Goal: Information Seeking & Learning: Find specific fact

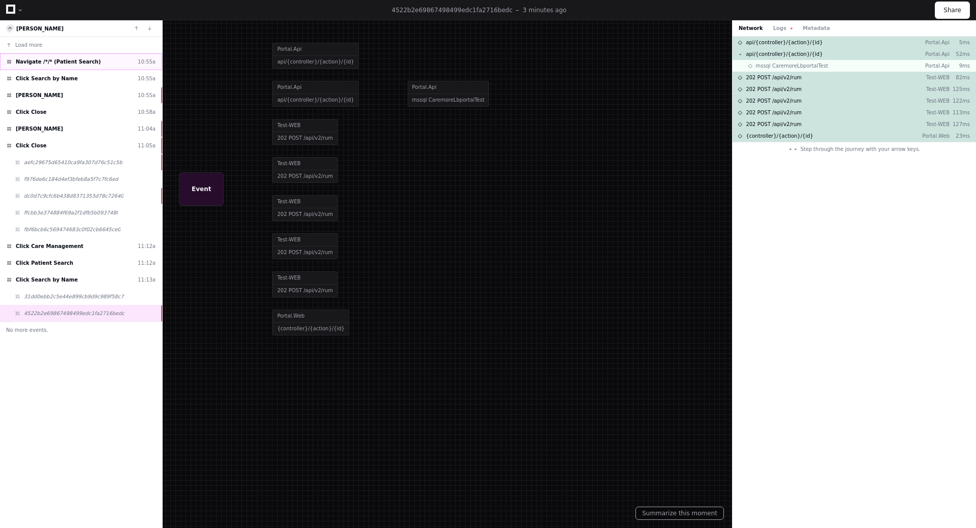
click at [64, 63] on span "Navigate /*/* (Patient Search)" at bounding box center [58, 62] width 85 height 8
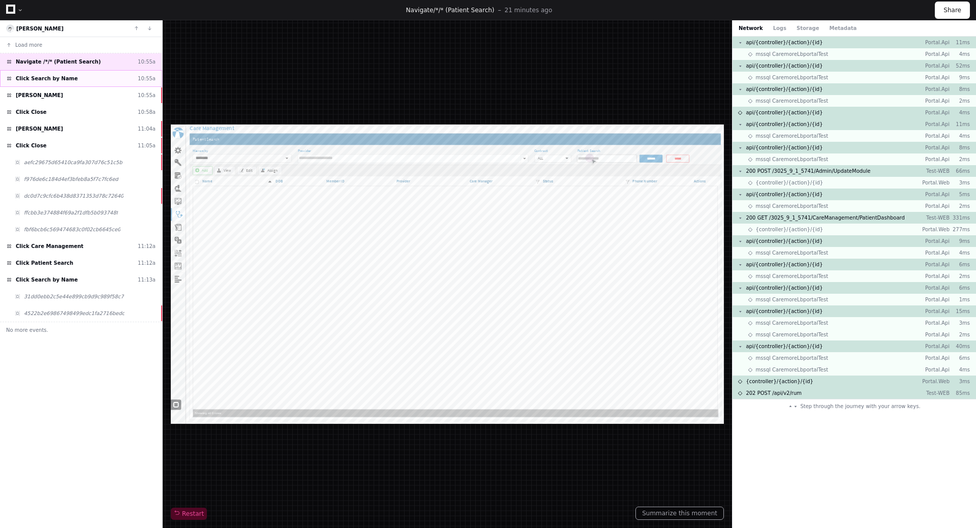
click at [60, 84] on div "Click Search by Name 10:55a" at bounding box center [81, 78] width 162 height 17
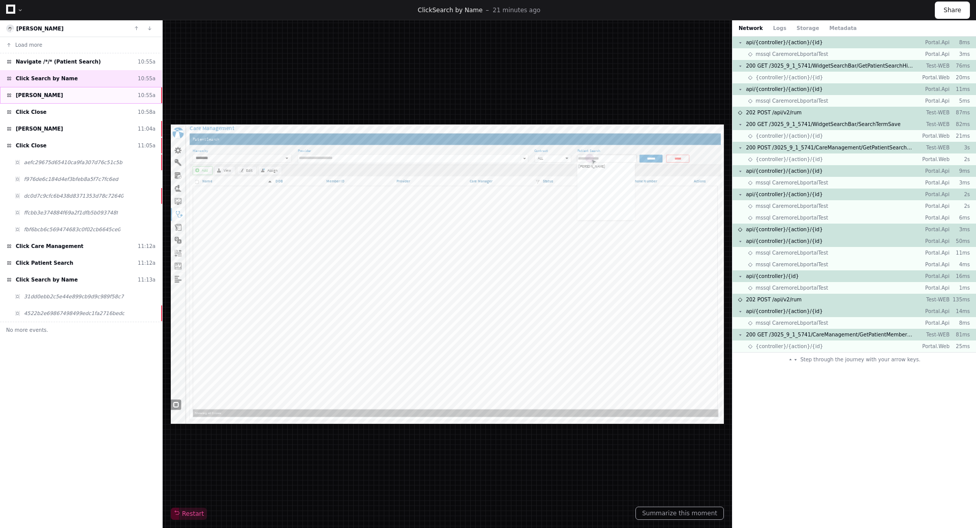
click at [53, 100] on div "Click Smith, Alex 10:55a" at bounding box center [81, 95] width 162 height 17
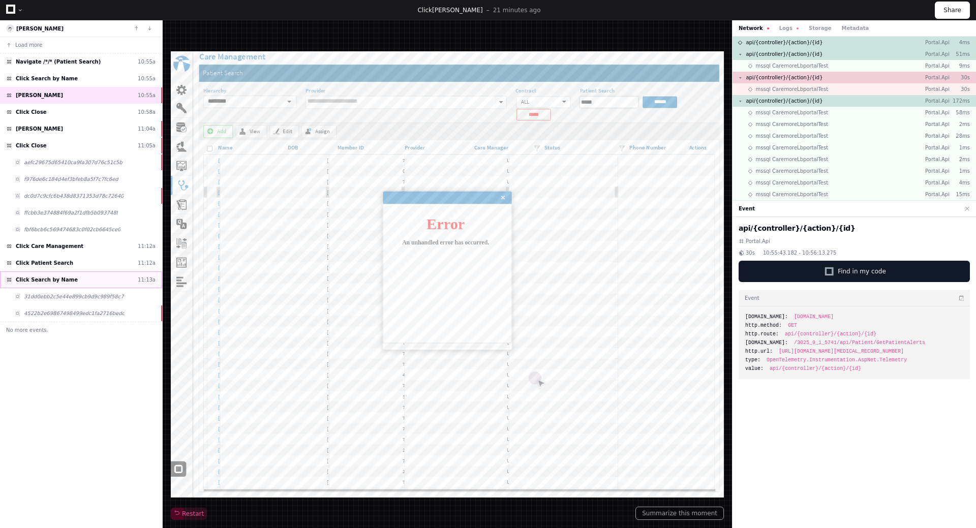
click at [50, 280] on span "Click Search by Name" at bounding box center [47, 280] width 62 height 8
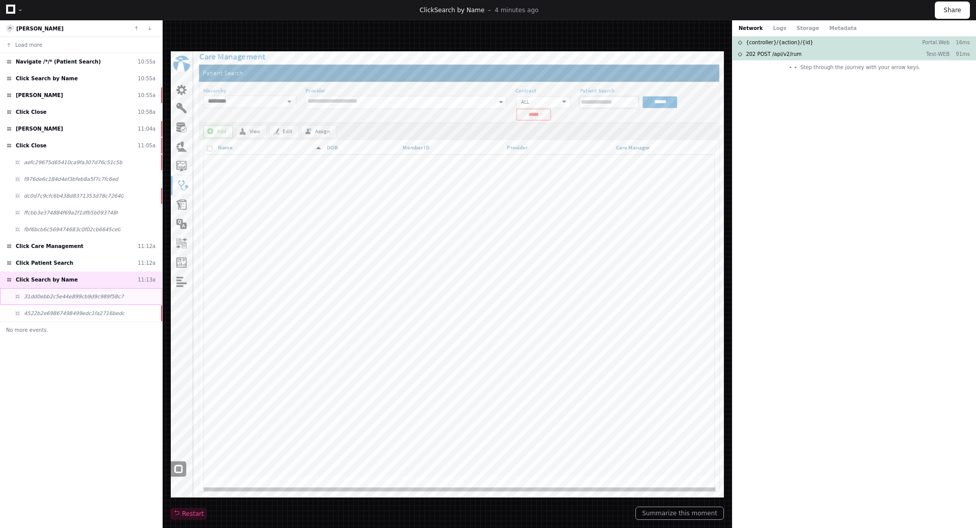
click at [69, 297] on span "31dd0ebb2c5e44e899cb9d9c989f58c7" at bounding box center [74, 297] width 100 height 8
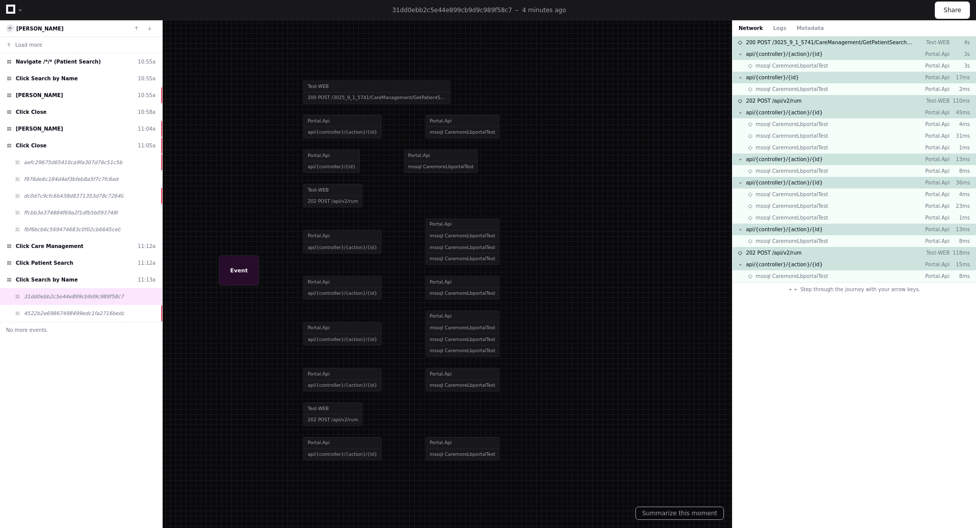
drag, startPoint x: 256, startPoint y: 397, endPoint x: 405, endPoint y: 400, distance: 148.4
click at [405, 400] on div at bounding box center [498, 281] width 883 height 478
click at [433, 168] on div at bounding box center [498, 281] width 883 height 478
click at [54, 313] on span "4522b2e69867498499edc1fa2716bedc" at bounding box center [74, 314] width 101 height 8
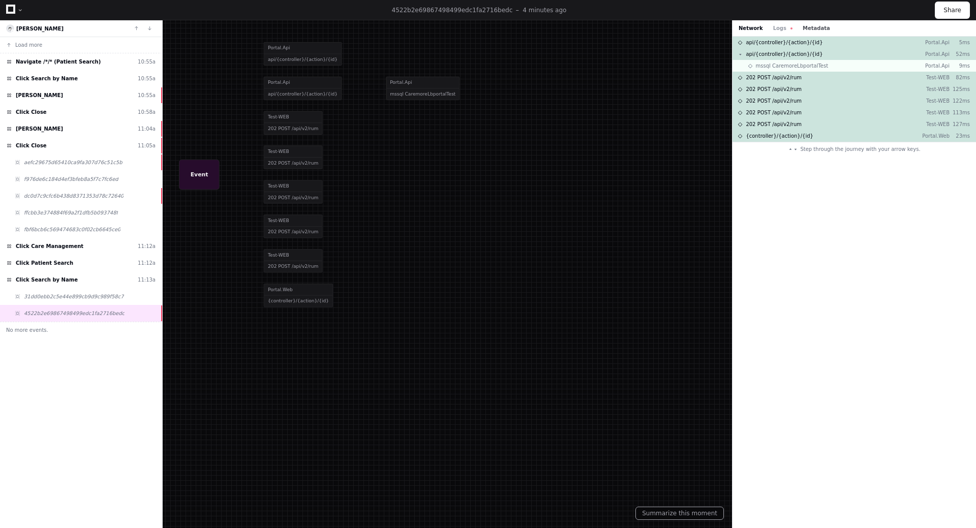
click at [809, 30] on button "Metadata" at bounding box center [816, 28] width 27 height 8
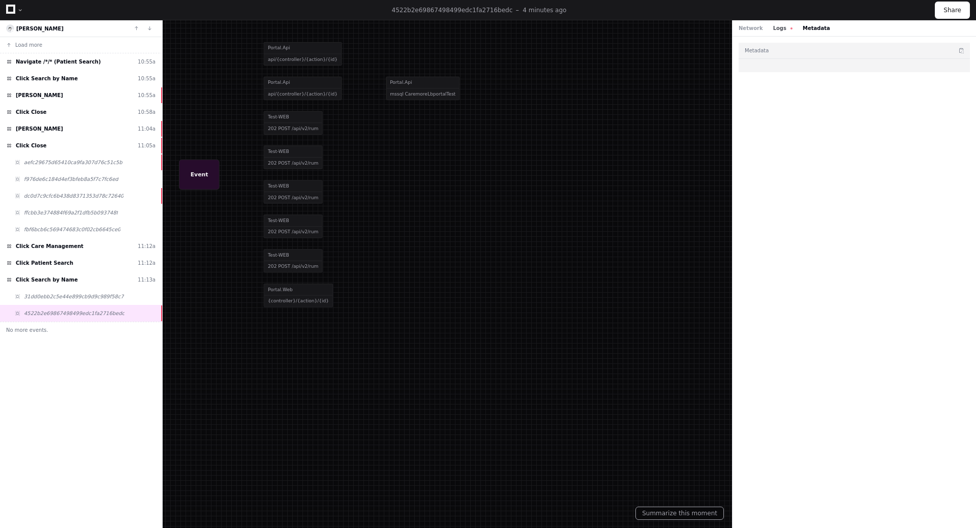
click at [775, 31] on button "Logs" at bounding box center [782, 28] width 19 height 8
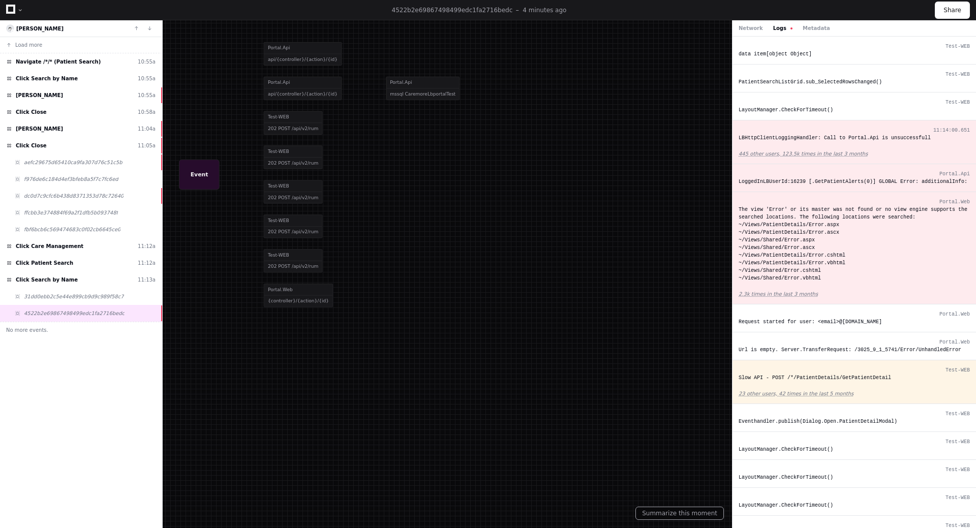
click at [797, 139] on div "LBHttpClientLoggingHandler: Call to Portal.Api is unsuccessfull" at bounding box center [854, 138] width 231 height 8
click at [814, 182] on div "LoggedInLBUserId:16239 [.GetPatientAlerts(0)] GLOBAL Error: additionalInfo:" at bounding box center [854, 182] width 231 height 8
click at [823, 183] on div "LoggedInLBUserId:16239 [.GetPatientAlerts(0)] GLOBAL Error: additionalInfo:" at bounding box center [854, 182] width 231 height 8
click at [843, 182] on div "LoggedInLBUserId:16239 [.GetPatientAlerts(0)] GLOBAL Error: additionalInfo:" at bounding box center [854, 182] width 231 height 8
click at [785, 181] on div "LoggedInLBUserId:16239 [.GetPatientAlerts(0)] GLOBAL Error: additionalInfo:" at bounding box center [854, 182] width 231 height 8
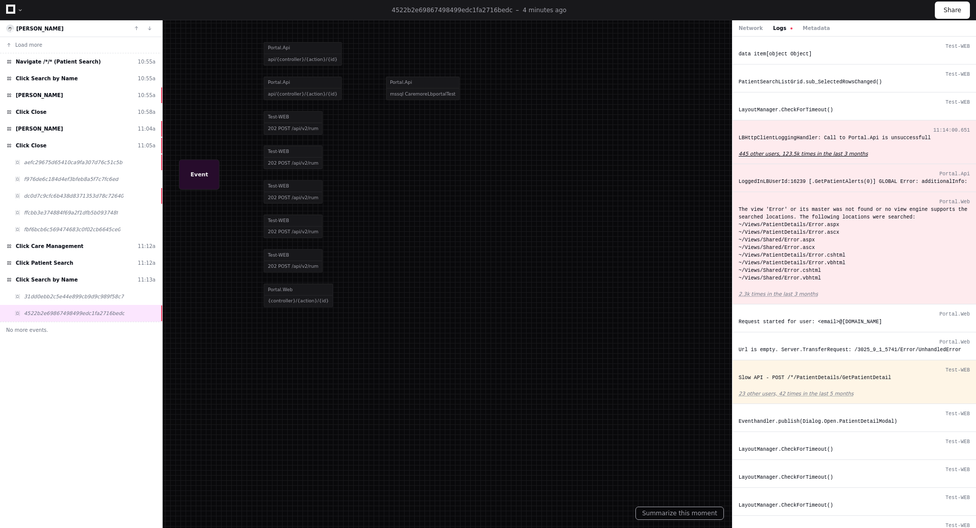
click at [810, 152] on app-text-suspense "445 other users, 123.5k times in the last 3 months" at bounding box center [803, 154] width 129 height 6
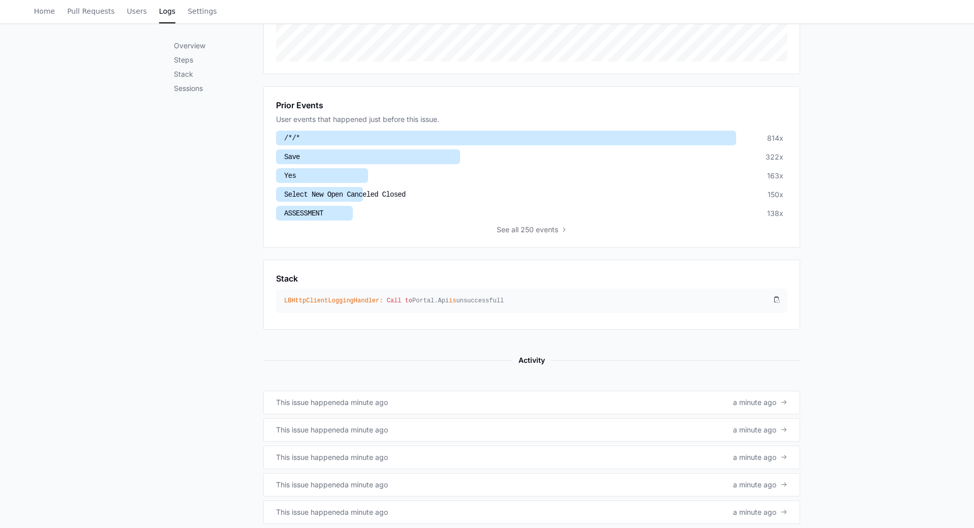
scroll to position [250, 0]
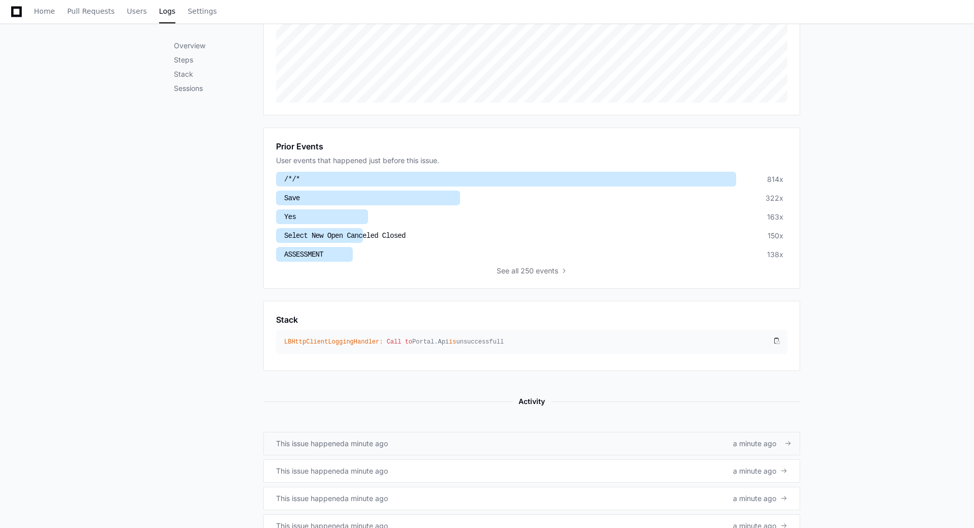
click at [752, 443] on span "a minute ago" at bounding box center [754, 444] width 43 height 10
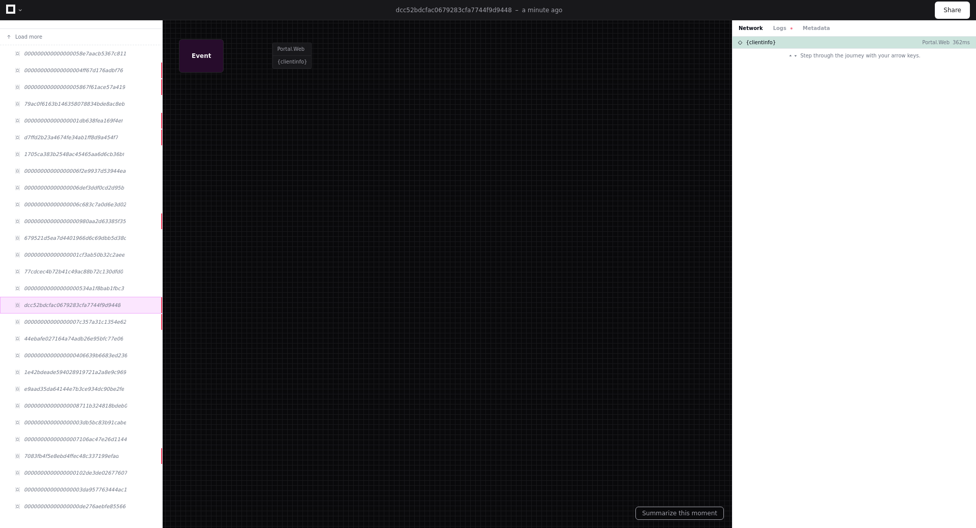
click at [64, 306] on span "dcc52bdcfac0679283cfa7744f9d9448" at bounding box center [72, 305] width 97 height 8
click at [81, 287] on span "00000000000000000534a1f8bab1fbc3" at bounding box center [74, 289] width 100 height 8
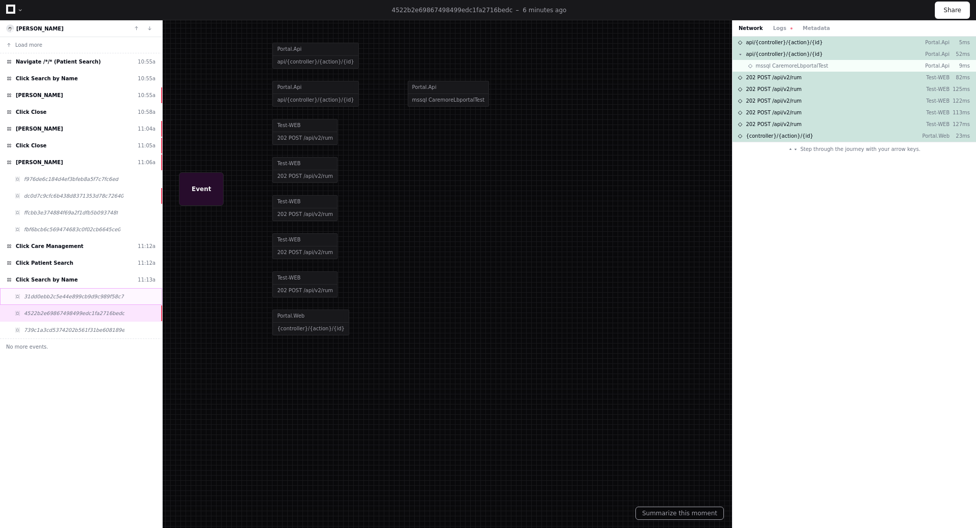
click at [51, 296] on span "31dd0ebb2c5e44e899cb9d9c989f58c7" at bounding box center [74, 297] width 100 height 8
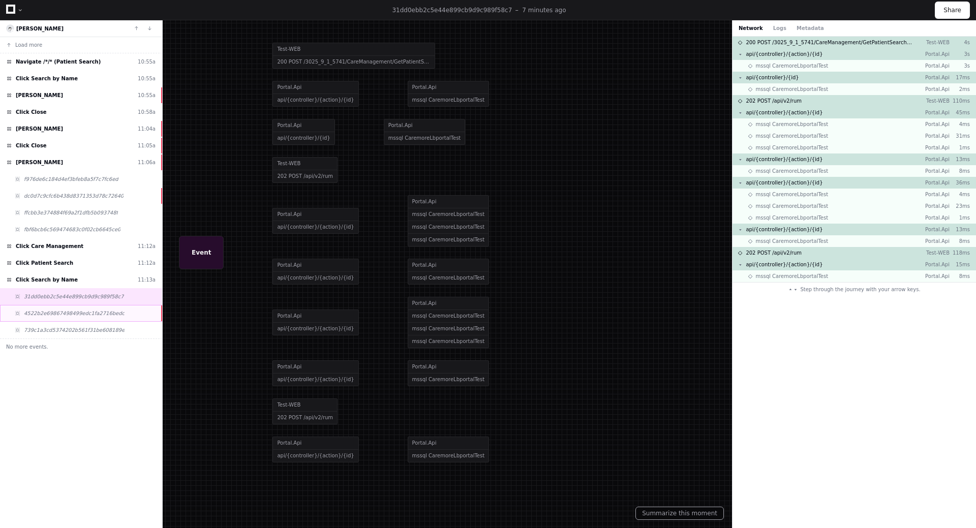
click at [63, 313] on span "4522b2e69867498499edc1fa2716bedc" at bounding box center [74, 314] width 101 height 8
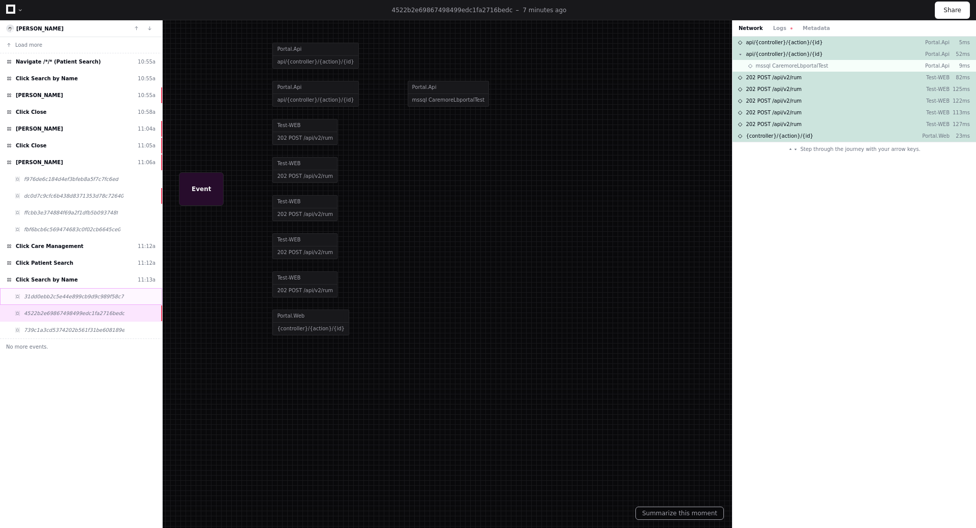
click at [97, 294] on span "31dd0ebb2c5e44e899cb9d9c989f58c7" at bounding box center [74, 297] width 100 height 8
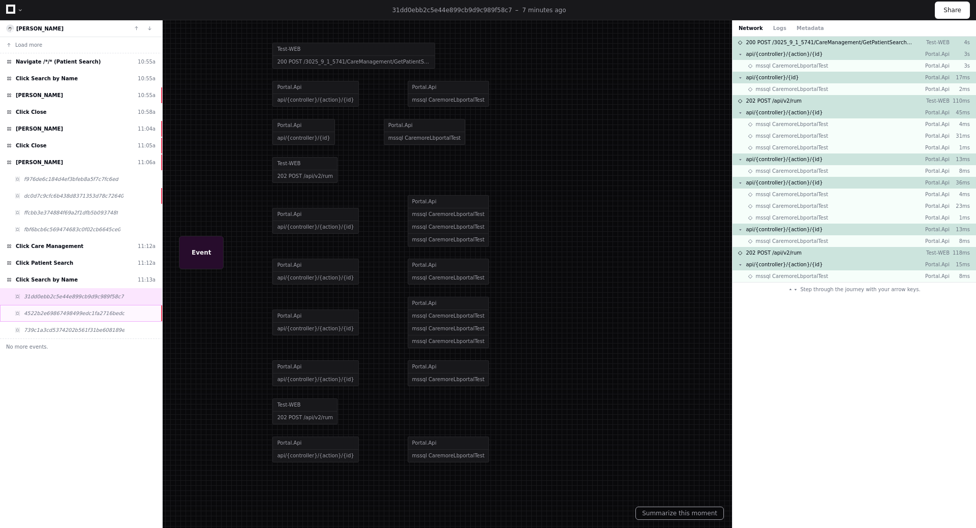
click at [74, 311] on span "4522b2e69867498499edc1fa2716bedc" at bounding box center [74, 314] width 101 height 8
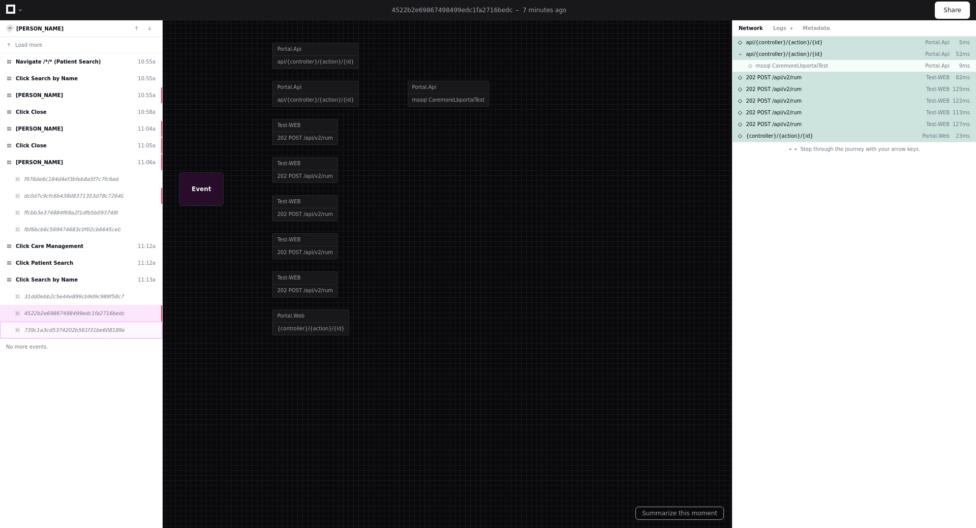
click at [79, 330] on span "739c1a3cd5374202b561f31be608189e" at bounding box center [74, 330] width 101 height 8
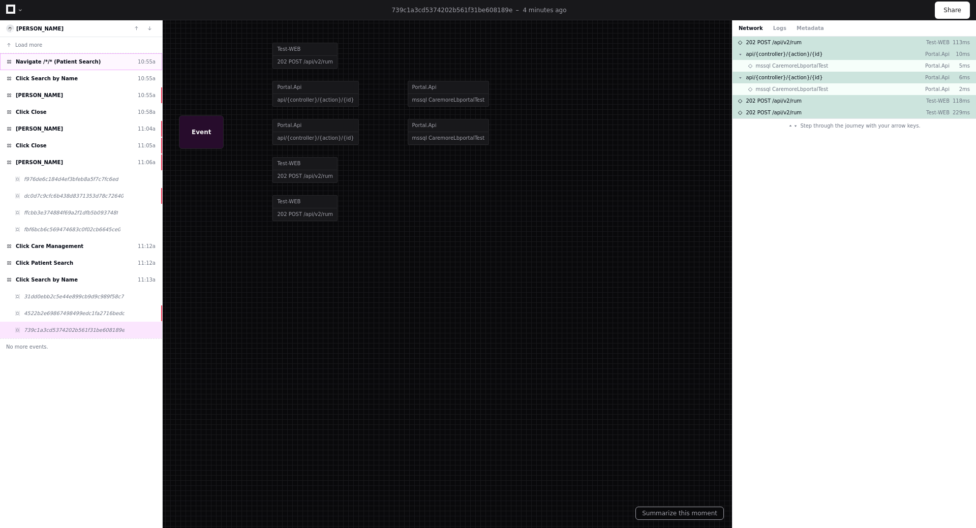
click at [49, 64] on span "Navigate /*/* (Patient Search)" at bounding box center [58, 62] width 85 height 8
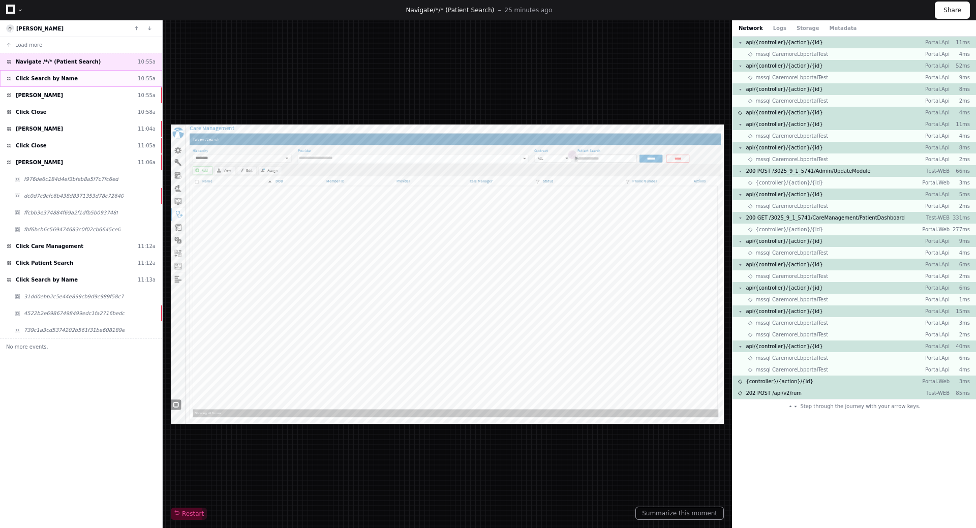
click at [46, 80] on span "Click Search by Name" at bounding box center [47, 79] width 62 height 8
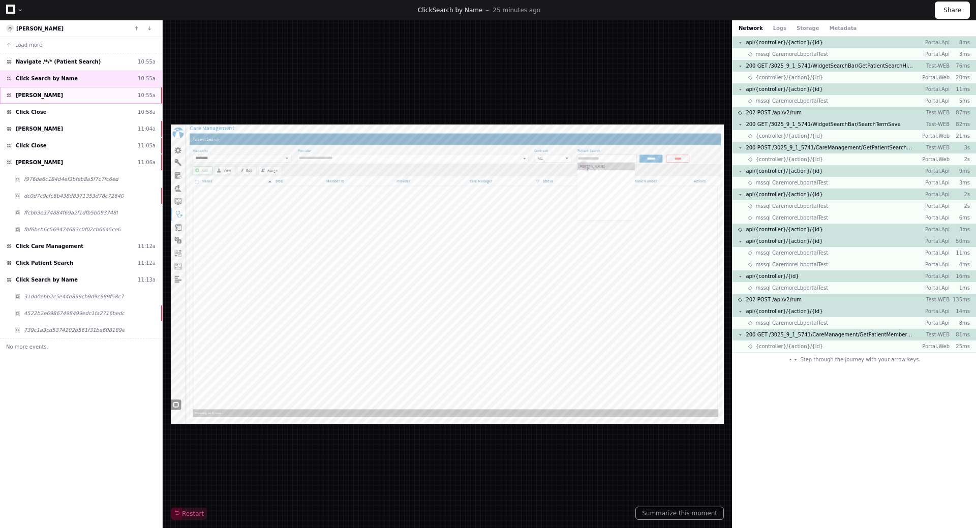
type input "*****"
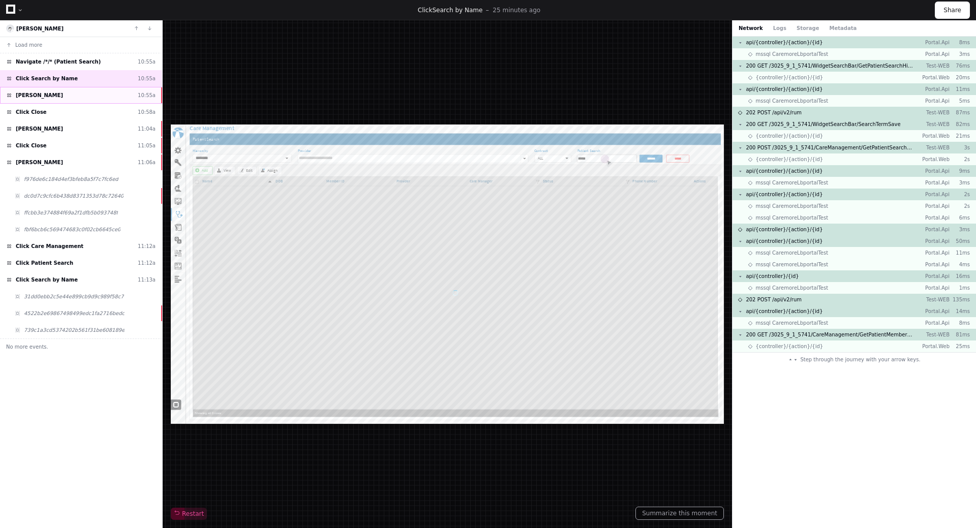
click at [42, 97] on span "[PERSON_NAME]" at bounding box center [39, 95] width 47 height 8
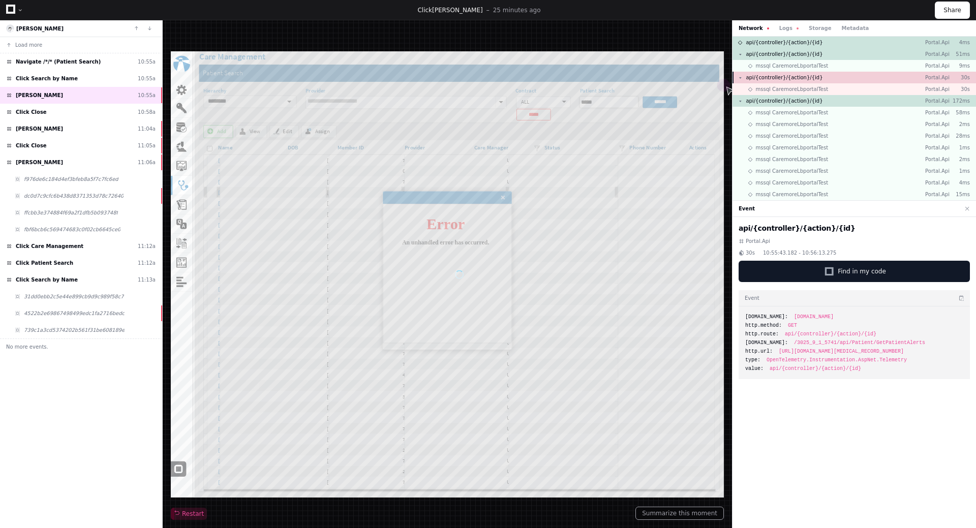
click at [805, 75] on span "api/{controller}/{action}/{id}" at bounding box center [784, 78] width 77 height 8
click at [829, 271] on div at bounding box center [829, 271] width 5 height 5
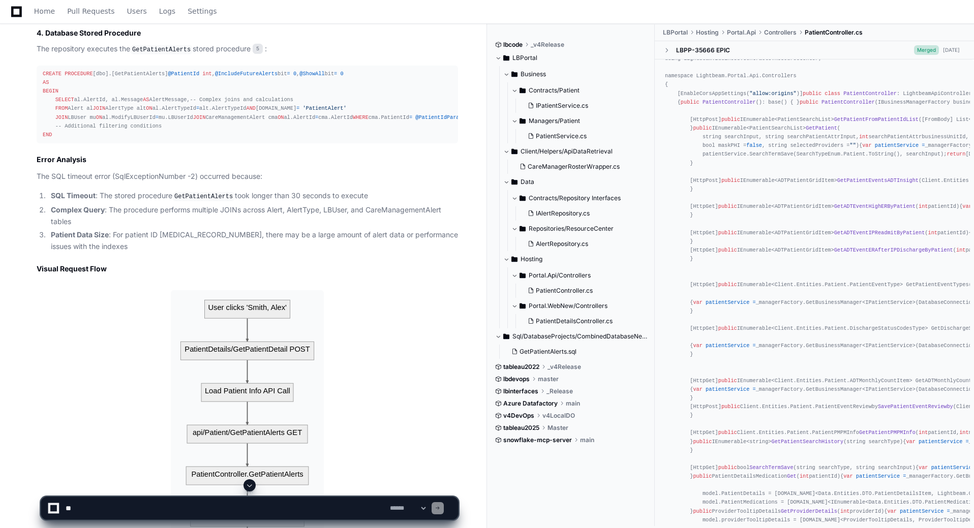
scroll to position [1025, 0]
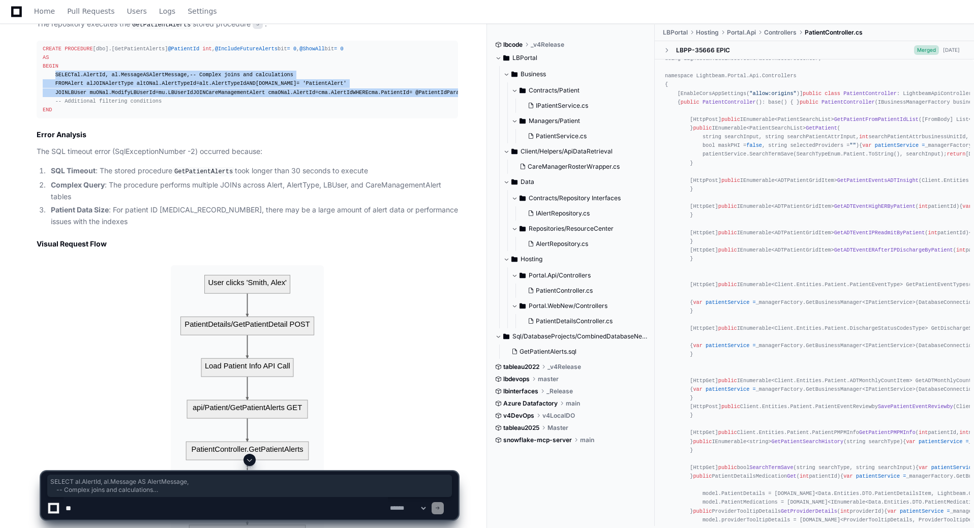
drag, startPoint x: 53, startPoint y: 203, endPoint x: 213, endPoint y: 253, distance: 167.7
click at [213, 114] on div "CREATE PROCEDURE [dbo].[GetPatientAlerts] @PatientId int , @IncludeFutureAlerts…" at bounding box center [247, 80] width 409 height 70
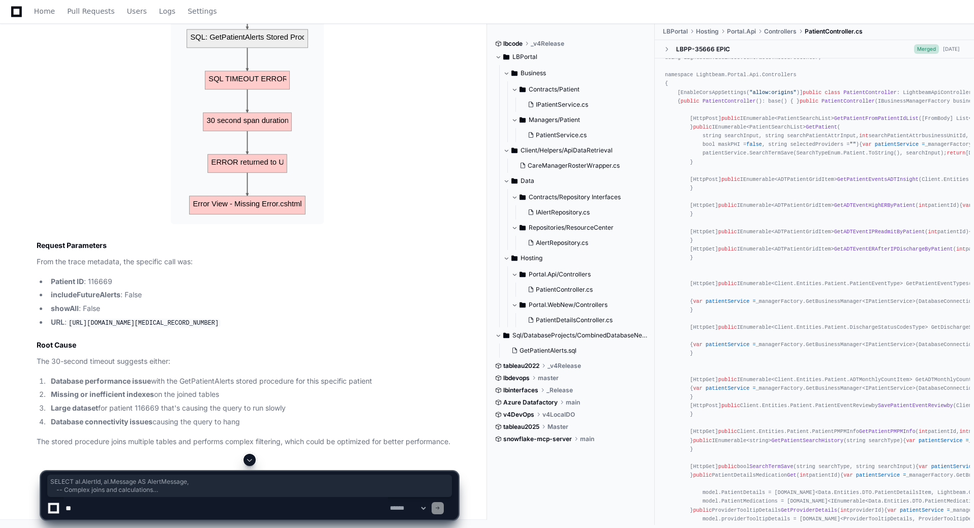
scroll to position [1736, 0]
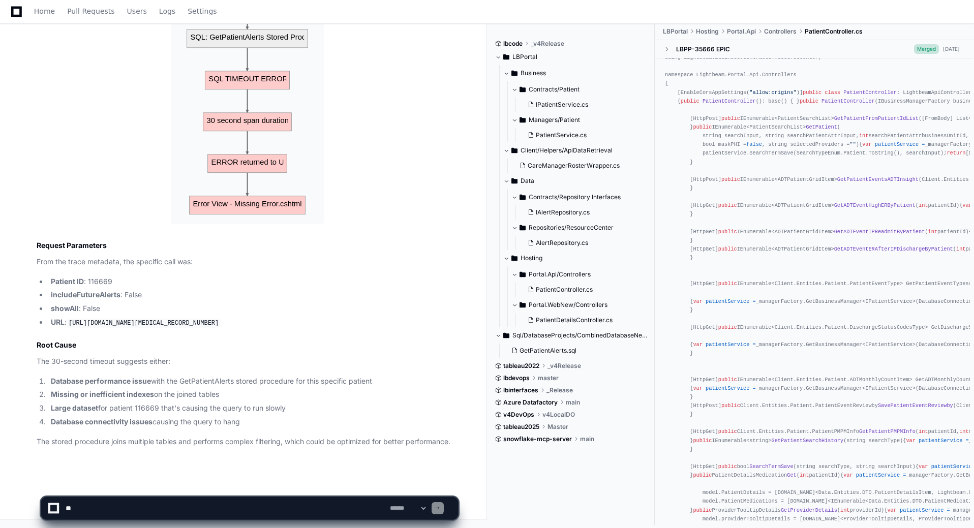
click at [93, 508] on textarea at bounding box center [226, 508] width 324 height 22
click at [109, 443] on p "The stored procedure joins multiple tables and performs complex filtering, whic…" at bounding box center [247, 442] width 421 height 12
click at [147, 424] on strong "Database connectivity issues" at bounding box center [102, 421] width 102 height 9
click at [427, 507] on select "**********" at bounding box center [408, 508] width 40 height 7
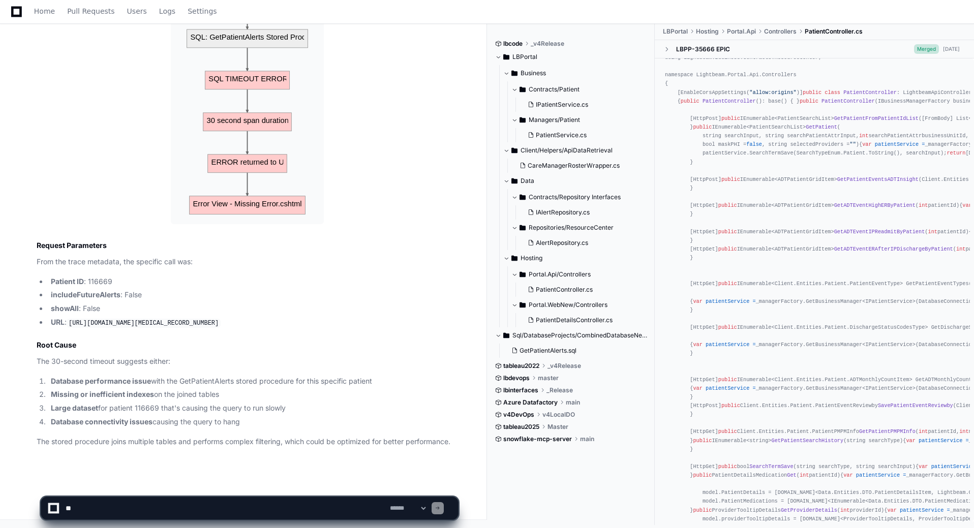
click at [427, 507] on select "**********" at bounding box center [408, 508] width 40 height 7
click at [388, 505] on select "**********" at bounding box center [408, 508] width 40 height 7
click at [440, 506] on span at bounding box center [437, 508] width 5 height 5
click at [427, 508] on select "**********" at bounding box center [408, 508] width 40 height 7
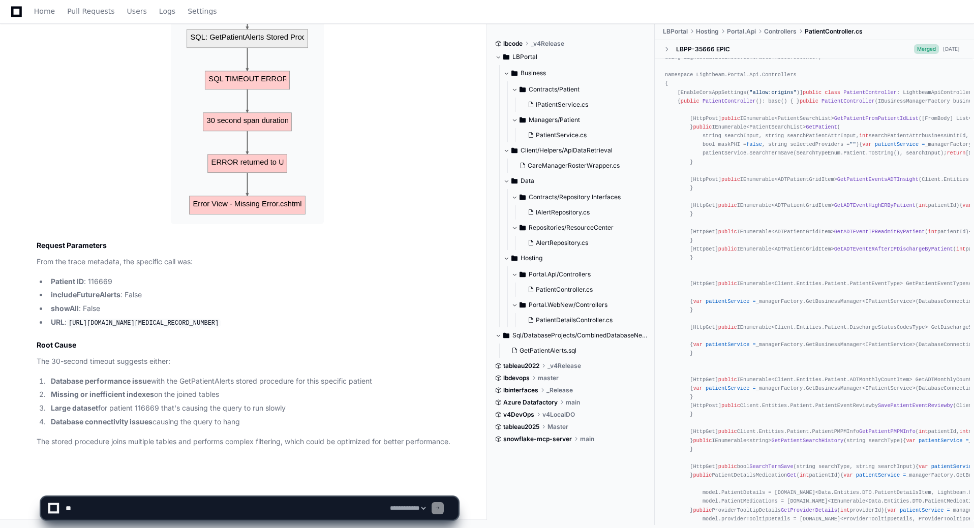
click at [427, 508] on select "**********" at bounding box center [408, 508] width 40 height 7
click at [453, 505] on div "**********" at bounding box center [250, 508] width 418 height 23
click at [427, 507] on select "**********" at bounding box center [408, 508] width 40 height 7
select select "*****"
click at [388, 505] on select "**********" at bounding box center [408, 508] width 40 height 7
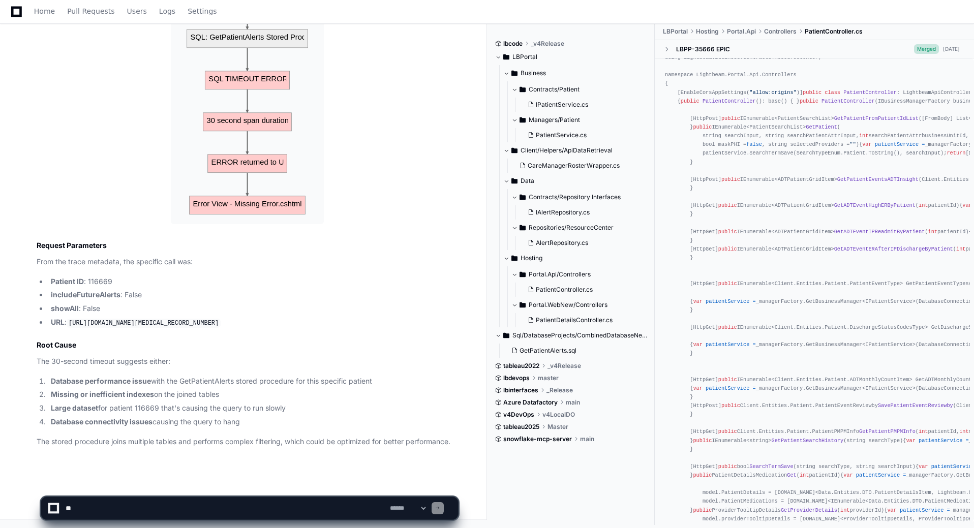
click at [440, 509] on span at bounding box center [437, 508] width 5 height 5
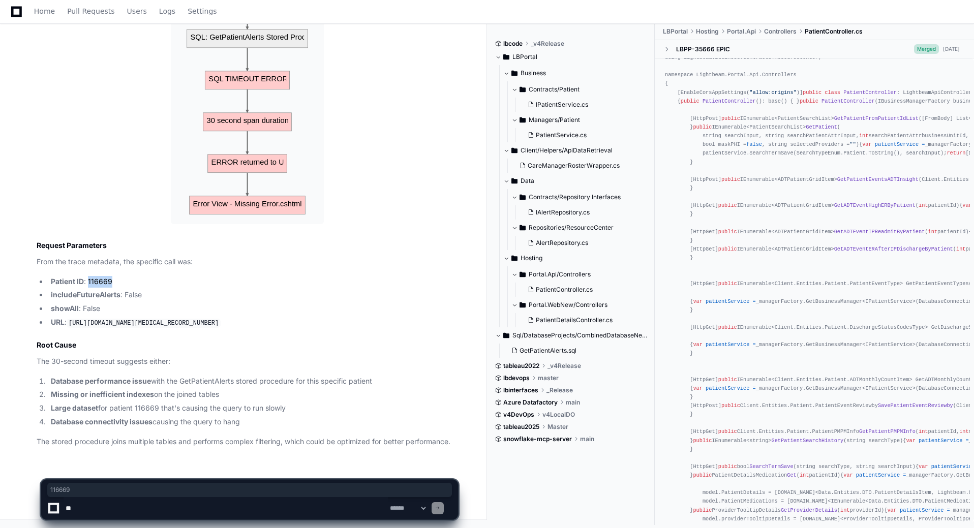
drag, startPoint x: 88, startPoint y: 268, endPoint x: 112, endPoint y: 270, distance: 23.9
click at [112, 276] on li "Patient ID : [MEDICAL_RECORD_NUMBER]" at bounding box center [253, 282] width 410 height 12
copy li "116669"
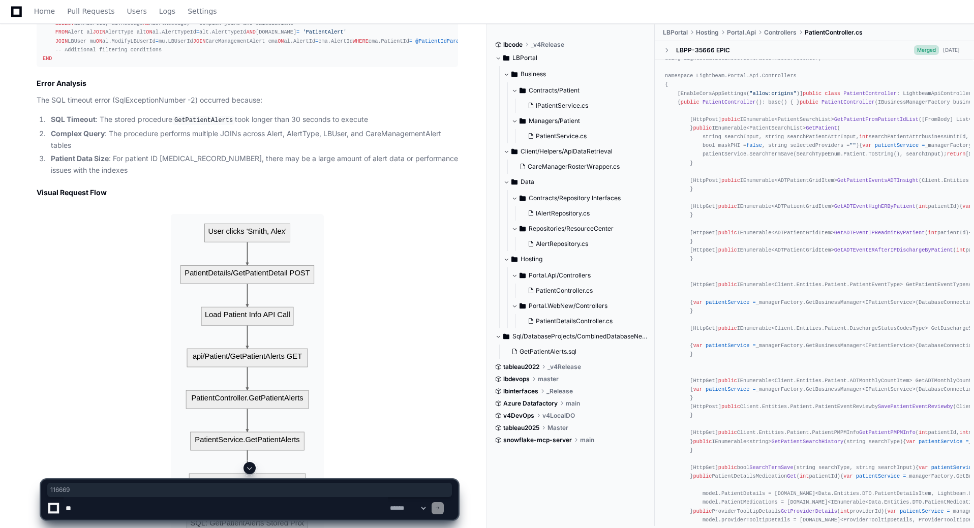
scroll to position [1076, 0]
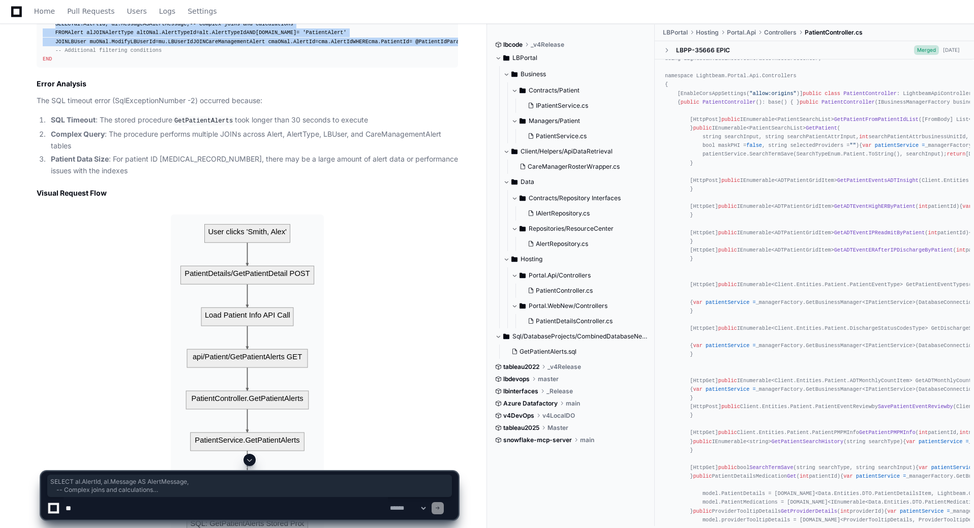
drag, startPoint x: 56, startPoint y: 151, endPoint x: 178, endPoint y: 205, distance: 132.9
click at [178, 64] on div "CREATE PROCEDURE [dbo].[GetPatientAlerts] @PatientId int , @IncludeFutureAlerts…" at bounding box center [247, 29] width 409 height 70
copy div "SELECT al.AlertId, al.Message AS AlertMessage, -- Complex joins and calculation…"
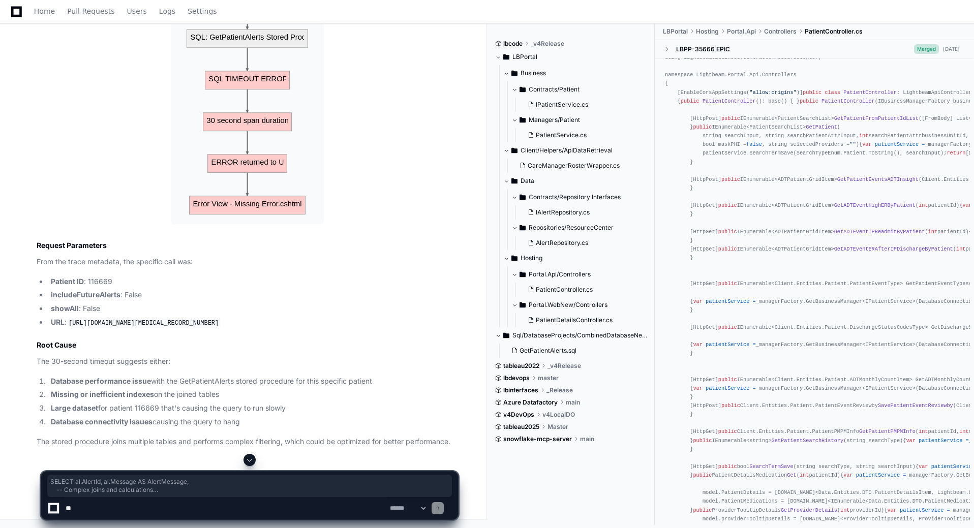
scroll to position [1736, 0]
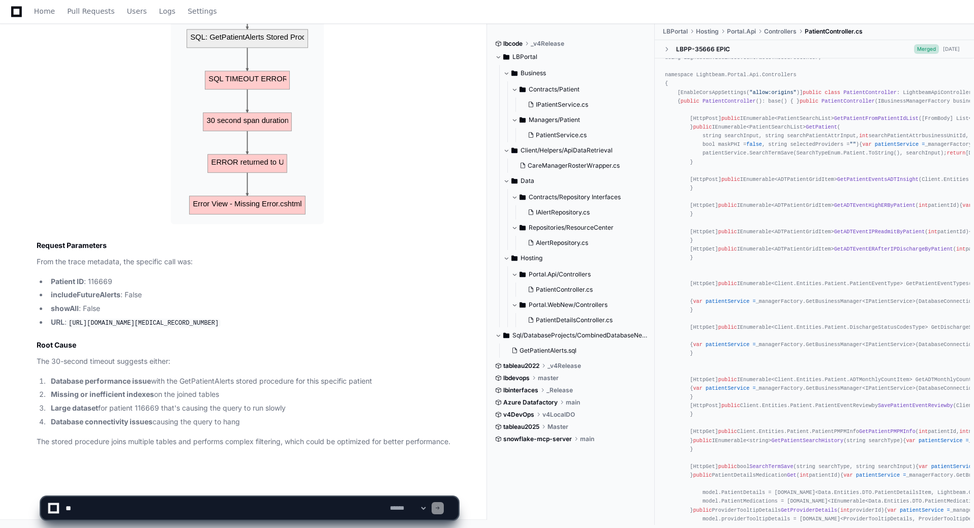
click at [101, 276] on li "Patient ID : [MEDICAL_RECORD_NUMBER]" at bounding box center [253, 282] width 410 height 12
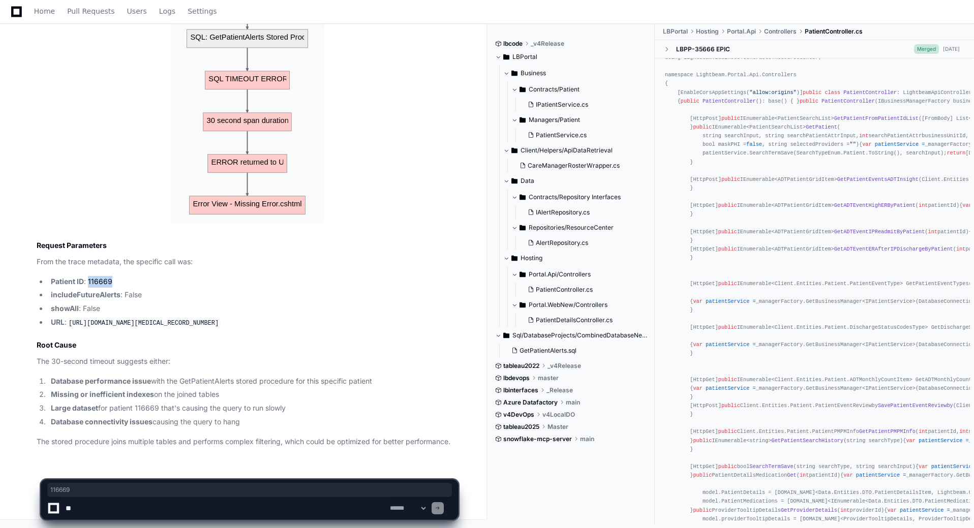
click at [101, 276] on li "Patient ID : [MEDICAL_RECORD_NUMBER]" at bounding box center [253, 282] width 410 height 12
copy li "116669"
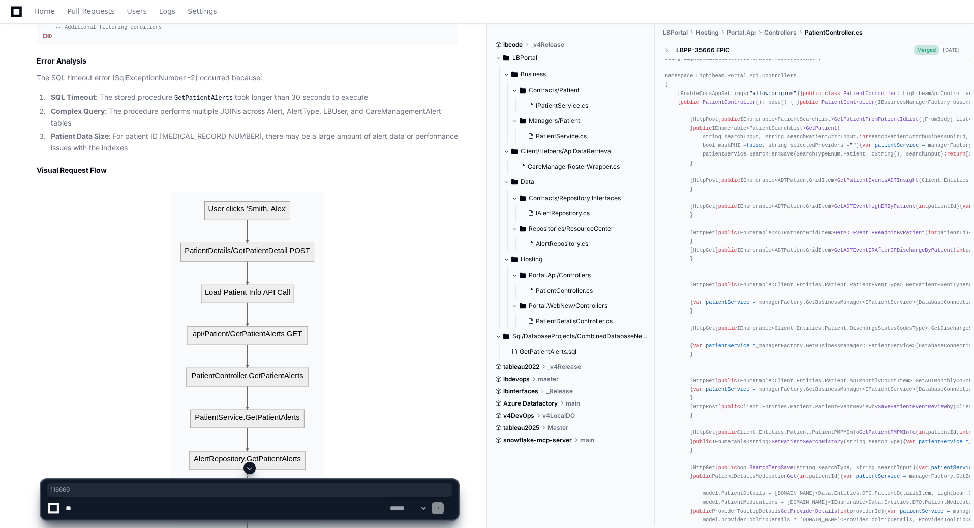
scroll to position [1025, 0]
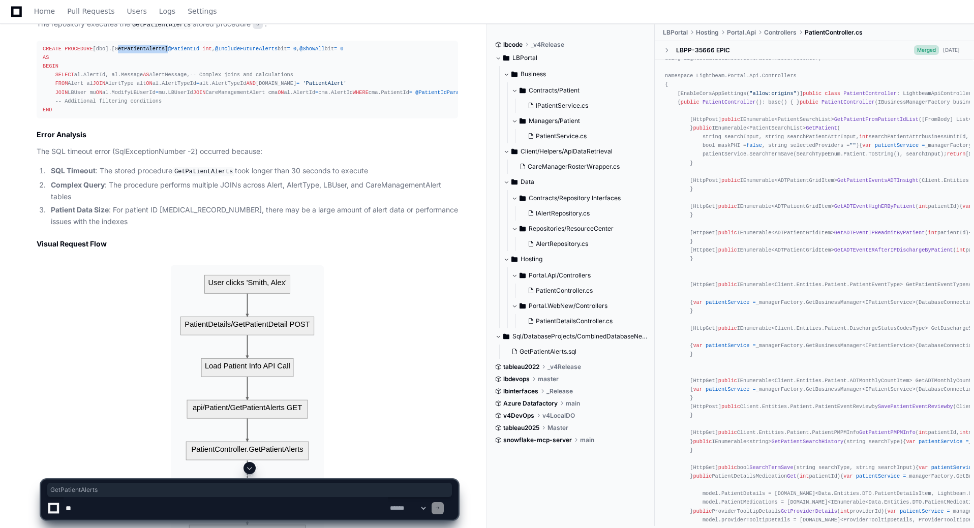
drag, startPoint x: 110, startPoint y: 150, endPoint x: 157, endPoint y: 149, distance: 46.8
click at [157, 114] on div "CREATE PROCEDURE [dbo].[GetPatientAlerts] @PatientId int , @IncludeFutureAlerts…" at bounding box center [247, 80] width 409 height 70
copy div "GetPatientAlerts"
click at [427, 506] on select "**********" at bounding box center [408, 508] width 40 height 7
